Goal: Information Seeking & Learning: Learn about a topic

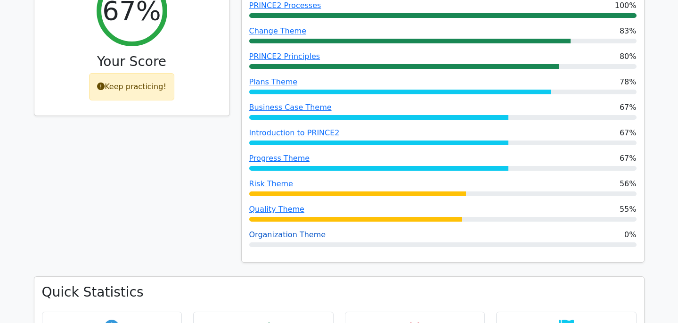
scroll to position [432, 0]
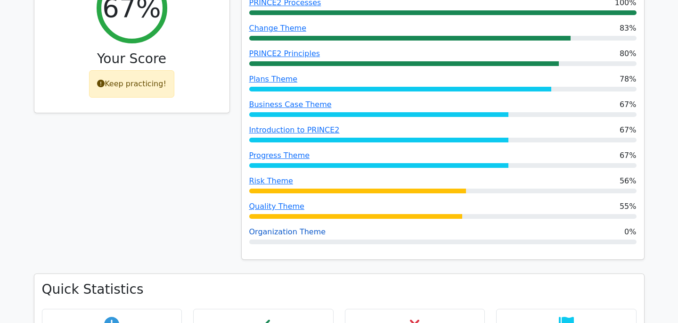
click at [286, 227] on link "Organization Theme" at bounding box center [287, 231] width 77 height 9
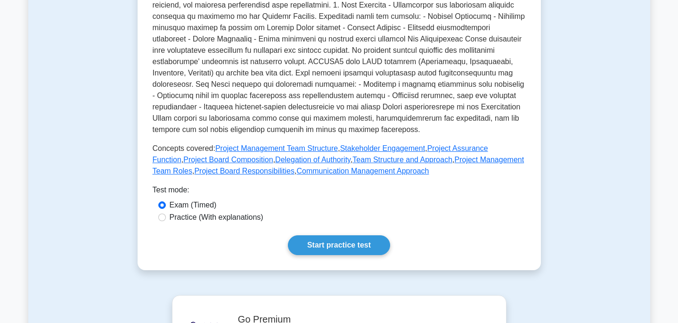
scroll to position [317, 0]
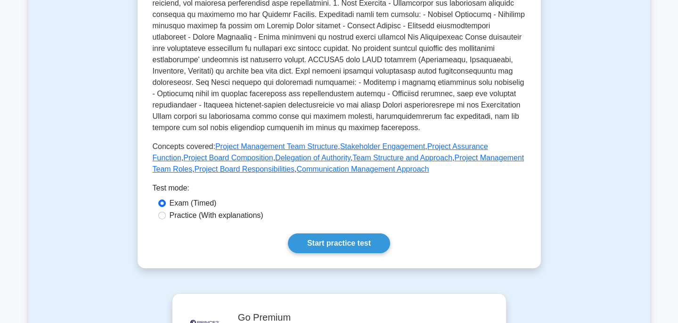
click at [240, 216] on label "Practice (With explanations)" at bounding box center [217, 215] width 94 height 11
click at [166, 216] on input "Practice (With explanations)" at bounding box center [162, 216] width 8 height 8
radio input "true"
click at [197, 198] on label "Exam (Timed)" at bounding box center [193, 203] width 47 height 11
click at [166, 199] on input "Exam (Timed)" at bounding box center [162, 203] width 8 height 8
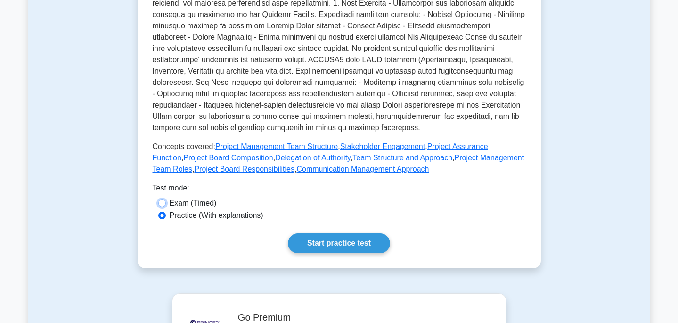
radio input "true"
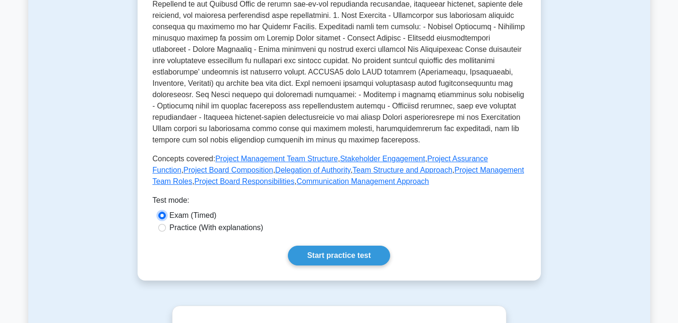
scroll to position [310, 0]
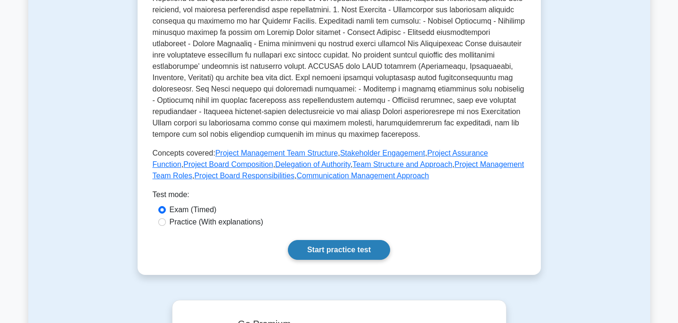
click at [335, 250] on link "Start practice test" at bounding box center [339, 250] width 102 height 20
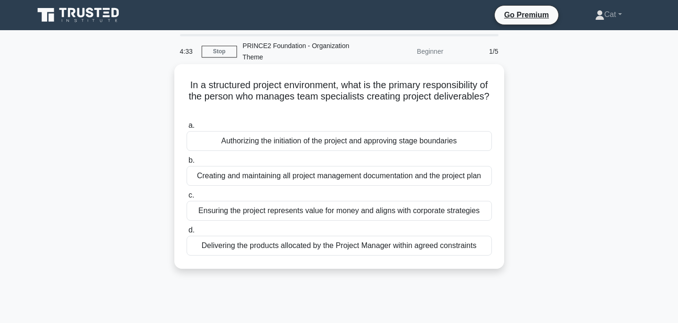
click at [341, 248] on div "Delivering the products allocated by the Project Manager within agreed constrai…" at bounding box center [340, 246] width 306 height 20
click at [187, 233] on input "d. Delivering the products allocated by the Project Manager within agreed const…" at bounding box center [187, 230] width 0 height 6
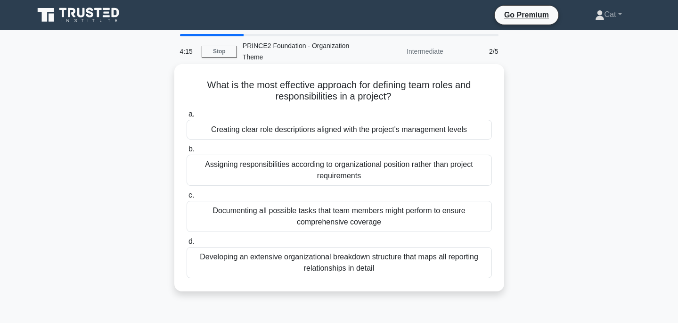
click at [380, 132] on div "Creating clear role descriptions aligned with the project's management levels" at bounding box center [340, 130] width 306 height 20
click at [187, 117] on input "a. Creating clear role descriptions aligned with the project's management levels" at bounding box center [187, 114] width 0 height 6
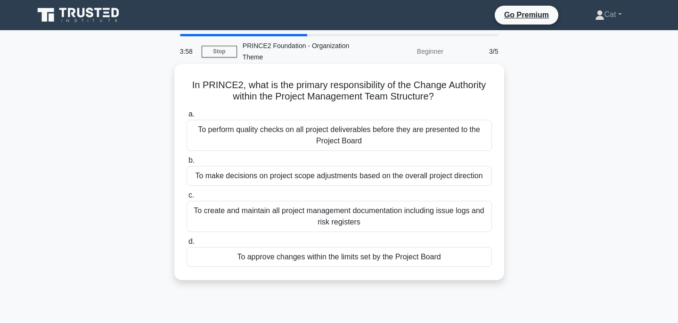
click at [404, 256] on div "To approve changes within the limits set by the Project Board" at bounding box center [340, 257] width 306 height 20
click at [187, 245] on input "d. To approve changes within the limits set by the Project Board" at bounding box center [187, 242] width 0 height 6
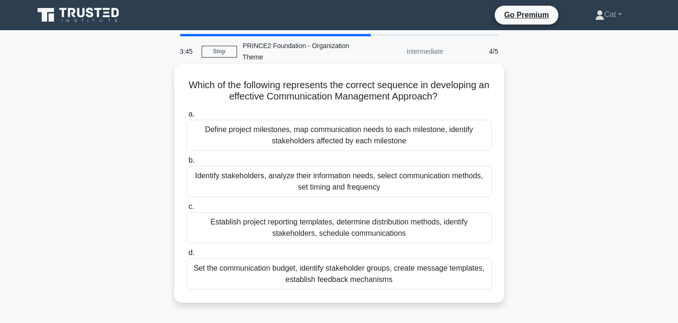
click at [388, 184] on div "Identify stakeholders, analyze their information needs, select communication me…" at bounding box center [340, 181] width 306 height 31
click at [187, 164] on input "b. Identify stakeholders, analyze their information needs, select communication…" at bounding box center [187, 160] width 0 height 6
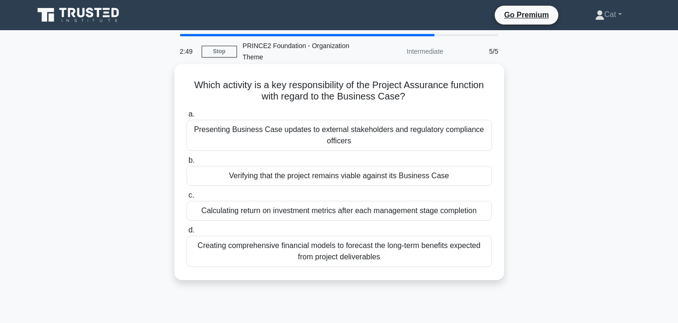
click at [402, 180] on div "Verifying that the project remains viable against its Business Case" at bounding box center [340, 176] width 306 height 20
click at [187, 164] on input "b. Verifying that the project remains viable against its Business Case" at bounding box center [187, 160] width 0 height 6
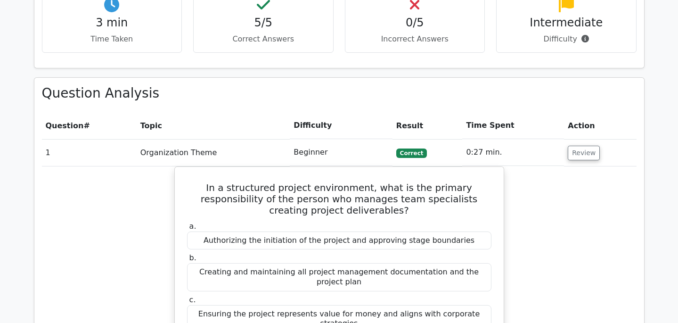
scroll to position [520, 0]
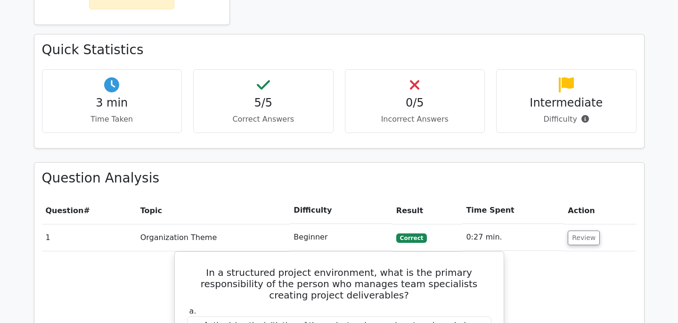
click at [571, 96] on h4 "Intermediate" at bounding box center [566, 103] width 124 height 14
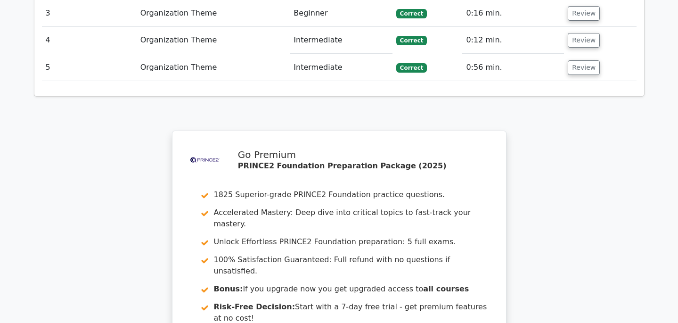
scroll to position [1369, 0]
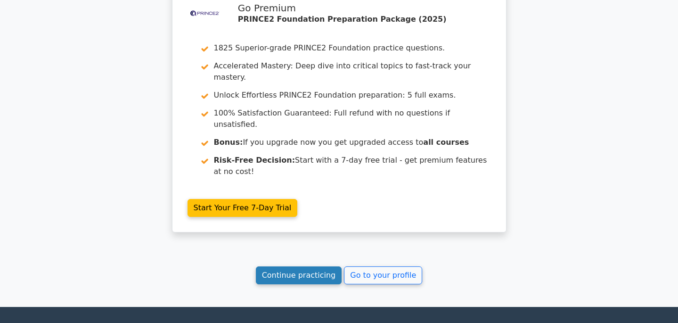
click at [309, 266] on link "Continue practicing" at bounding box center [299, 275] width 86 height 18
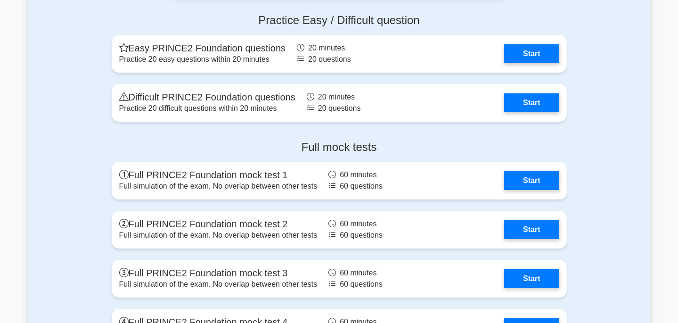
scroll to position [1578, 0]
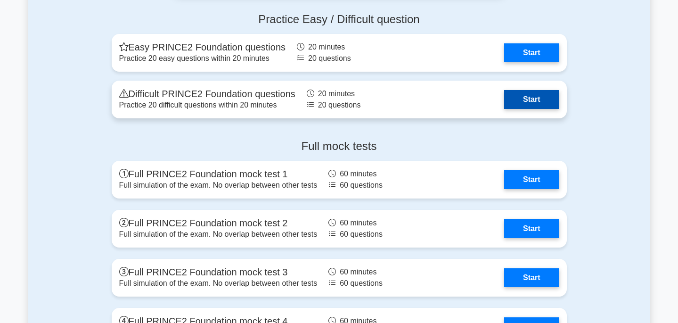
click at [512, 106] on link "Start" at bounding box center [531, 99] width 55 height 19
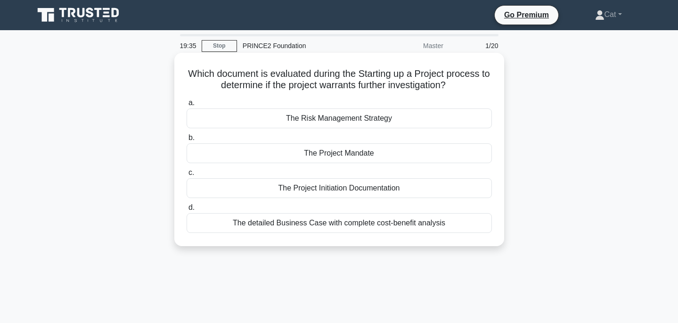
click at [342, 155] on div "The Project Mandate" at bounding box center [340, 153] width 306 height 20
click at [187, 141] on input "b. The Project Mandate" at bounding box center [187, 138] width 0 height 6
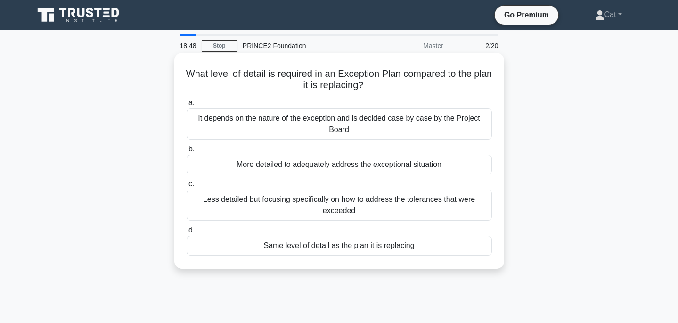
click at [359, 166] on div "More detailed to adequately address the exceptional situation" at bounding box center [340, 165] width 306 height 20
click at [187, 152] on input "b. More detailed to adequately address the exceptional situation" at bounding box center [187, 149] width 0 height 6
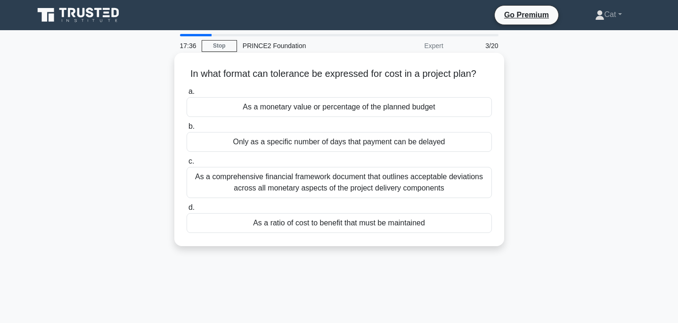
click at [372, 103] on div "As a monetary value or percentage of the planned budget" at bounding box center [340, 107] width 306 height 20
click at [187, 95] on input "a. As a monetary value or percentage of the planned budget" at bounding box center [187, 92] width 0 height 6
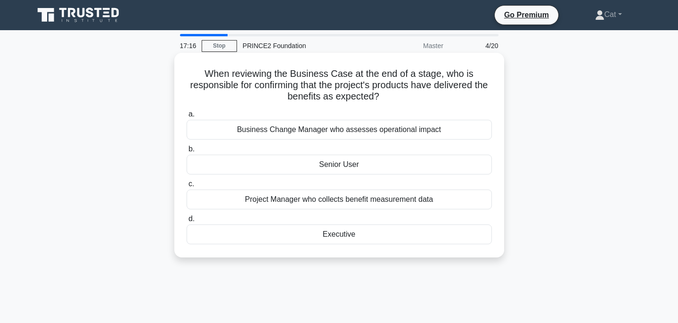
click at [368, 162] on div "Senior User" at bounding box center [340, 165] width 306 height 20
click at [187, 152] on input "b. Senior User" at bounding box center [187, 149] width 0 height 6
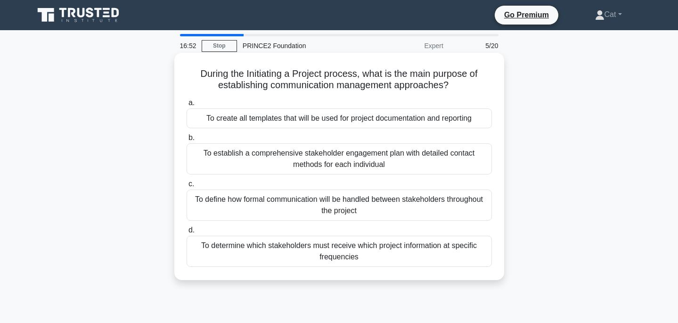
click at [385, 257] on div "To determine which stakeholders must receive which project information at speci…" at bounding box center [340, 251] width 306 height 31
click at [187, 233] on input "d. To determine which stakeholders must receive which project information at sp…" at bounding box center [187, 230] width 0 height 6
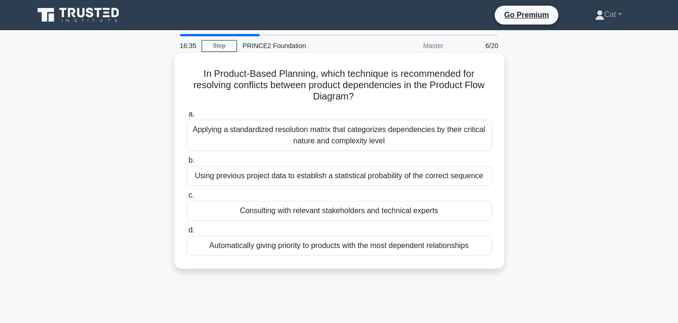
click at [377, 213] on div "Consulting with relevant stakeholders and technical experts" at bounding box center [340, 211] width 306 height 20
click at [187, 198] on input "c. Consulting with relevant stakeholders and technical experts" at bounding box center [187, 195] width 0 height 6
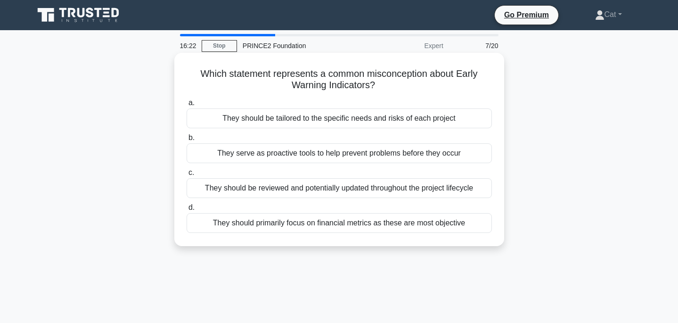
click at [382, 222] on div "They should primarily focus on financial metrics as these are most objective" at bounding box center [340, 223] width 306 height 20
click at [187, 211] on input "d. They should primarily focus on financial metrics as these are most objective" at bounding box center [187, 208] width 0 height 6
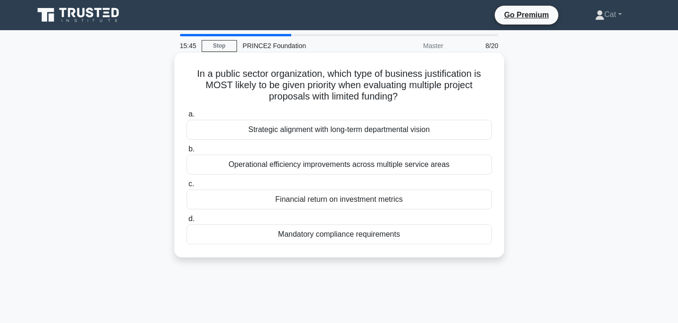
click at [383, 235] on div "Mandatory compliance requirements" at bounding box center [340, 234] width 306 height 20
click at [187, 222] on input "d. Mandatory compliance requirements" at bounding box center [187, 219] width 0 height 6
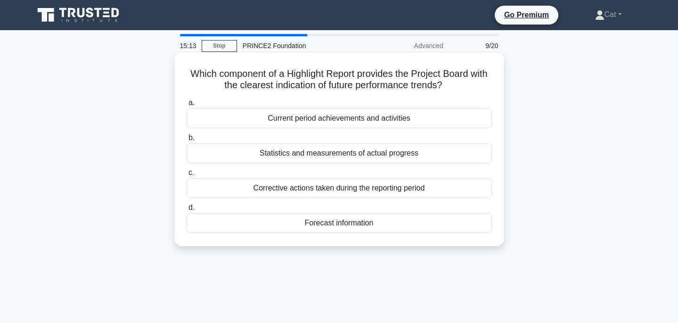
click at [397, 152] on div "Statistics and measurements of actual progress" at bounding box center [340, 153] width 306 height 20
click at [187, 141] on input "b. Statistics and measurements of actual progress" at bounding box center [187, 138] width 0 height 6
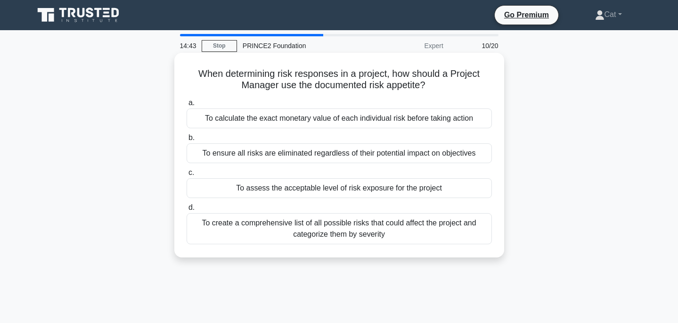
click at [395, 182] on div "To assess the acceptable level of risk exposure for the project" at bounding box center [340, 188] width 306 height 20
click at [187, 176] on input "c. To assess the acceptable level of risk exposure for the project" at bounding box center [187, 173] width 0 height 6
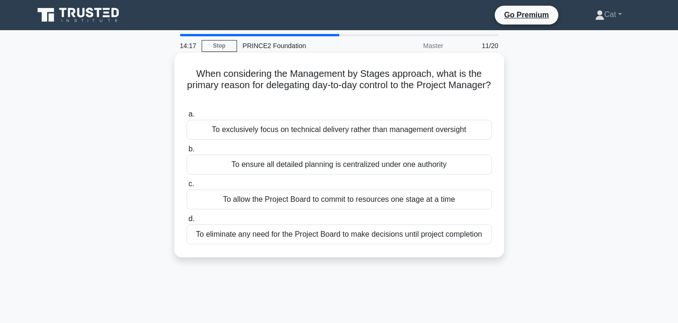
click at [391, 204] on div "To allow the Project Board to commit to resources one stage at a time" at bounding box center [340, 200] width 306 height 20
click at [187, 187] on input "c. To allow the Project Board to commit to resources one stage at a time" at bounding box center [187, 184] width 0 height 6
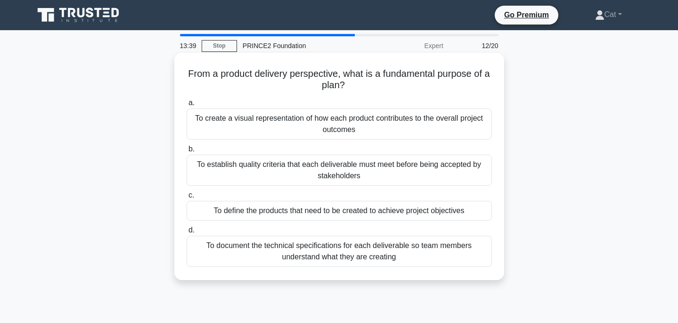
click at [386, 208] on div "To define the products that need to be created to achieve project objectives" at bounding box center [340, 211] width 306 height 20
click at [187, 198] on input "c. To define the products that need to be created to achieve project objectives" at bounding box center [187, 195] width 0 height 6
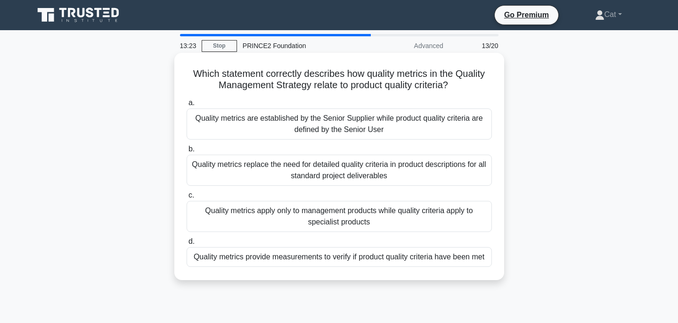
click at [388, 263] on div "Quality metrics provide measurements to verify if product quality criteria have…" at bounding box center [340, 257] width 306 height 20
click at [187, 245] on input "d. Quality metrics provide measurements to verify if product quality criteria h…" at bounding box center [187, 242] width 0 height 6
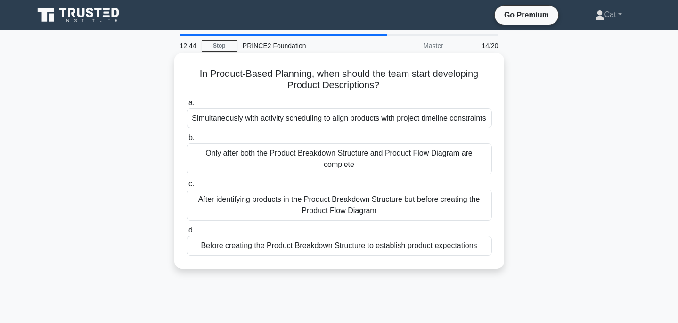
click at [391, 207] on div "After identifying products in the Product Breakdown Structure but before creati…" at bounding box center [340, 205] width 306 height 31
click at [187, 187] on input "c. After identifying products in the Product Breakdown Structure but before cre…" at bounding box center [187, 184] width 0 height 6
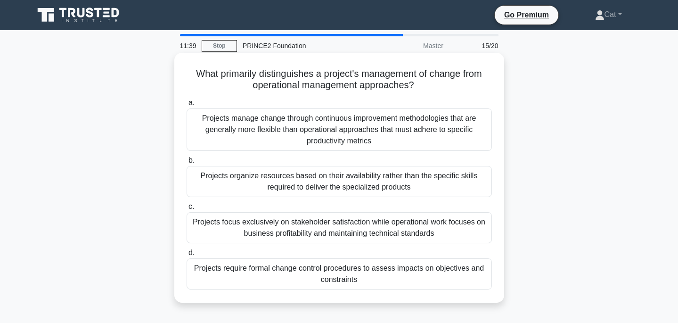
click at [381, 272] on div "Projects require formal change control procedures to assess impacts on objectiv…" at bounding box center [340, 273] width 306 height 31
click at [187, 256] on input "d. Projects require formal change control procedures to assess impacts on objec…" at bounding box center [187, 253] width 0 height 6
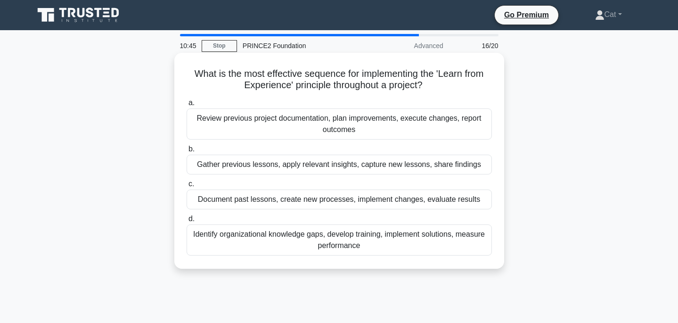
click at [382, 200] on div "Document past lessons, create new processes, implement changes, evaluate results" at bounding box center [340, 200] width 306 height 20
click at [187, 187] on input "c. Document past lessons, create new processes, implement changes, evaluate res…" at bounding box center [187, 184] width 0 height 6
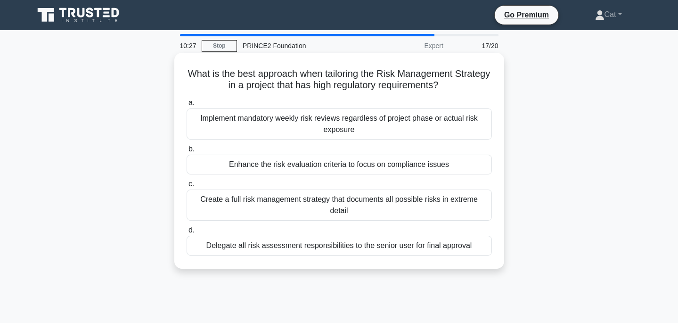
click at [346, 165] on div "Enhance the risk evaluation criteria to focus on compliance issues" at bounding box center [340, 165] width 306 height 20
click at [187, 152] on input "b. Enhance the risk evaluation criteria to focus on compliance issues" at bounding box center [187, 149] width 0 height 6
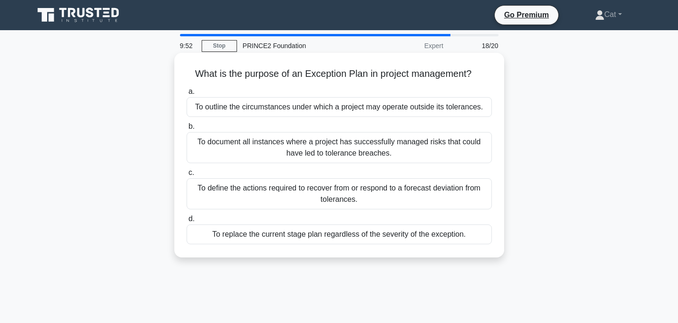
click at [328, 194] on div "To define the actions required to recover from or respond to a forecast deviati…" at bounding box center [340, 193] width 306 height 31
click at [187, 176] on input "c. To define the actions required to recover from or respond to a forecast devi…" at bounding box center [187, 173] width 0 height 6
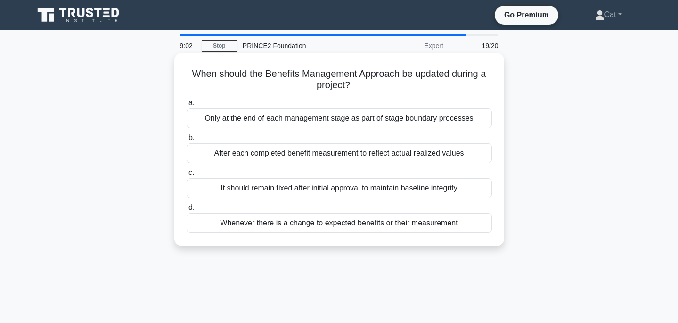
click at [337, 156] on div "After each completed benefit measurement to reflect actual realized values" at bounding box center [340, 153] width 306 height 20
click at [187, 141] on input "b. After each completed benefit measurement to reflect actual realized values" at bounding box center [187, 138] width 0 height 6
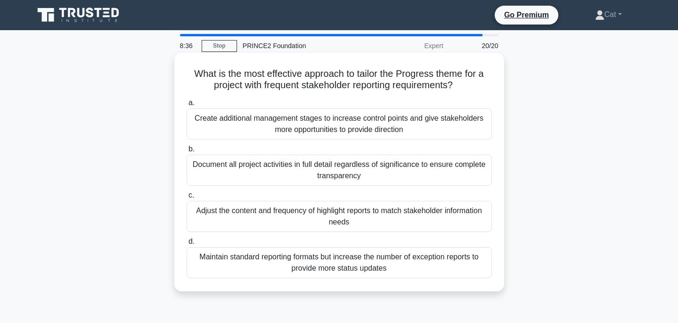
click at [342, 214] on div "Adjust the content and frequency of highlight reports to match stakeholder info…" at bounding box center [340, 216] width 306 height 31
click at [187, 198] on input "c. Adjust the content and frequency of highlight reports to match stakeholder i…" at bounding box center [187, 195] width 0 height 6
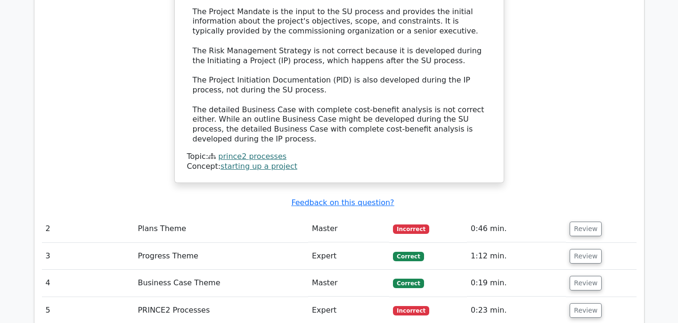
scroll to position [1194, 0]
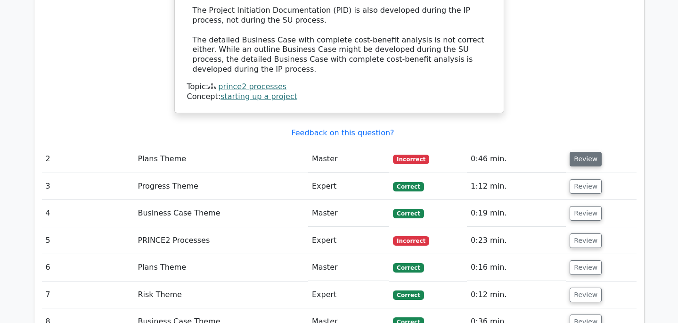
click at [585, 152] on button "Review" at bounding box center [586, 159] width 32 height 15
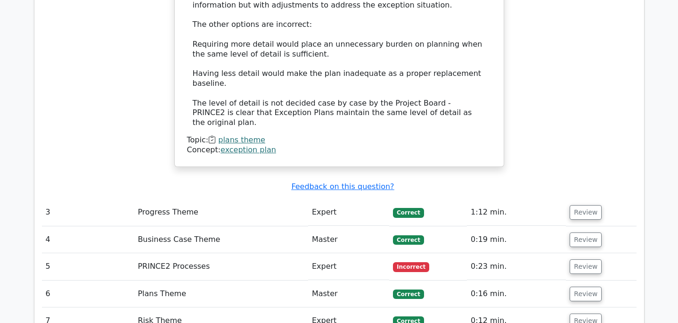
scroll to position [1683, 0]
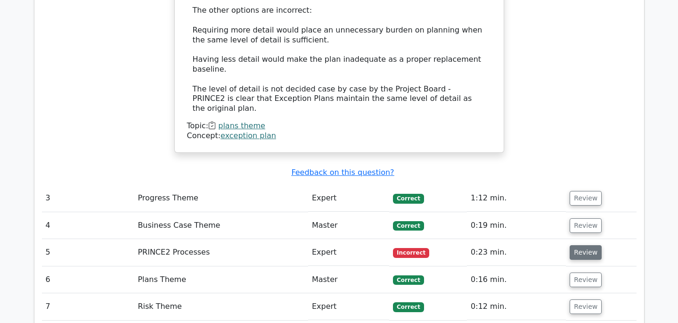
click at [585, 245] on button "Review" at bounding box center [586, 252] width 32 height 15
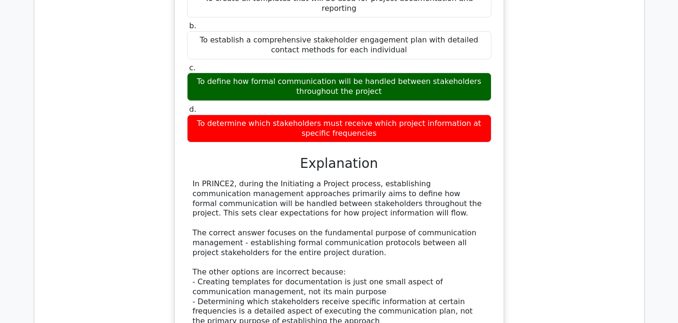
scroll to position [2380, 0]
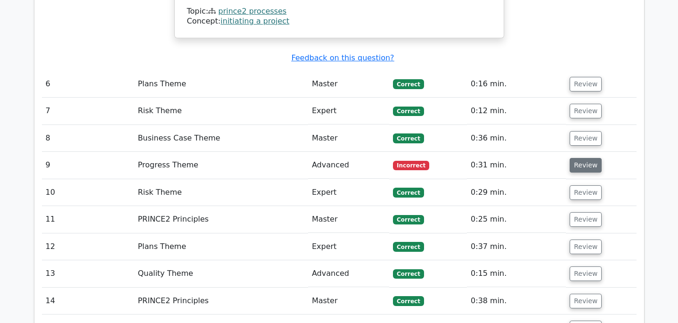
click at [581, 158] on button "Review" at bounding box center [586, 165] width 32 height 15
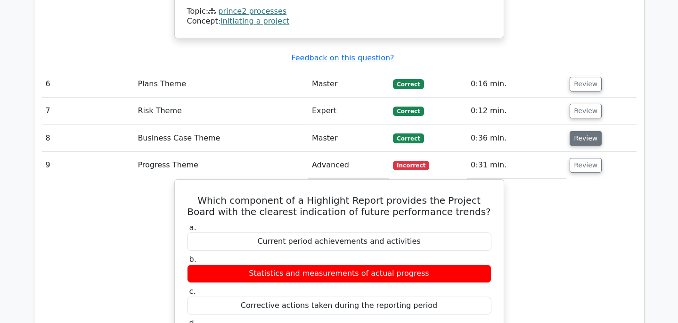
click at [578, 131] on button "Review" at bounding box center [586, 138] width 32 height 15
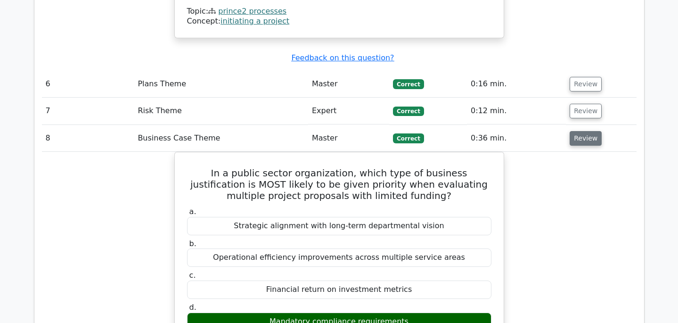
click at [578, 131] on button "Review" at bounding box center [586, 138] width 32 height 15
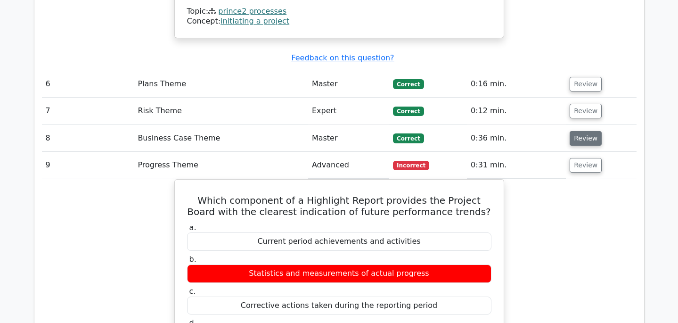
click at [578, 131] on button "Review" at bounding box center [586, 138] width 32 height 15
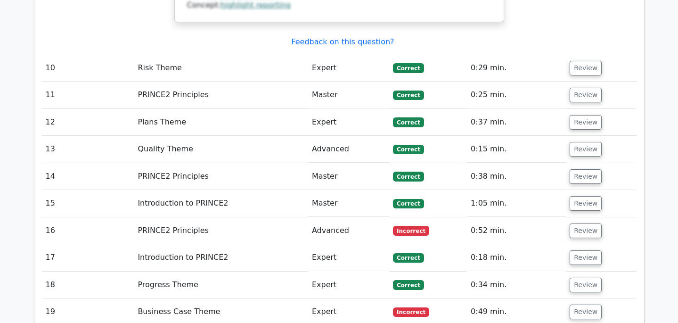
scroll to position [3503, 0]
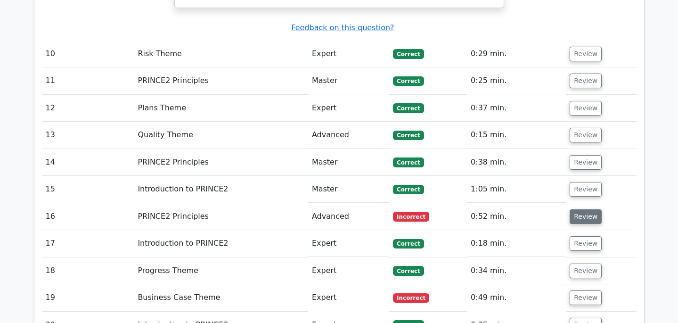
click at [592, 209] on button "Review" at bounding box center [586, 216] width 32 height 15
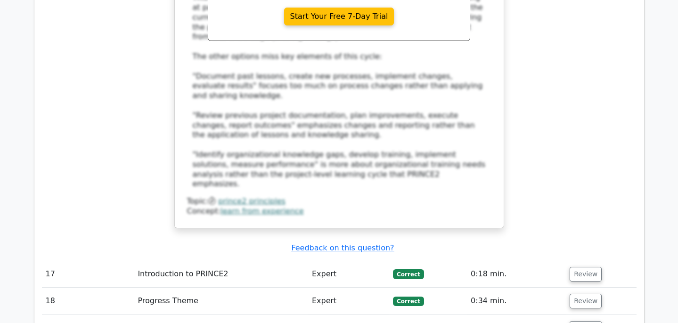
scroll to position [4029, 0]
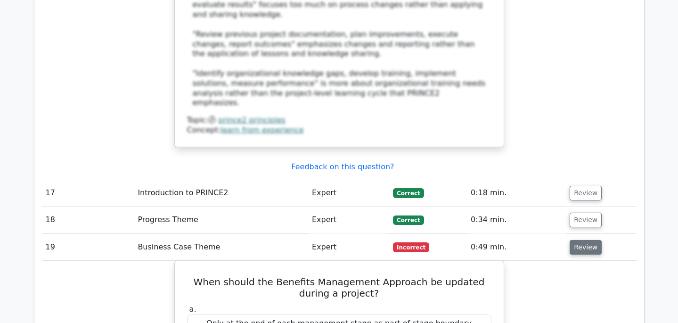
scroll to position [4115, 0]
